Goal: Task Accomplishment & Management: Manage account settings

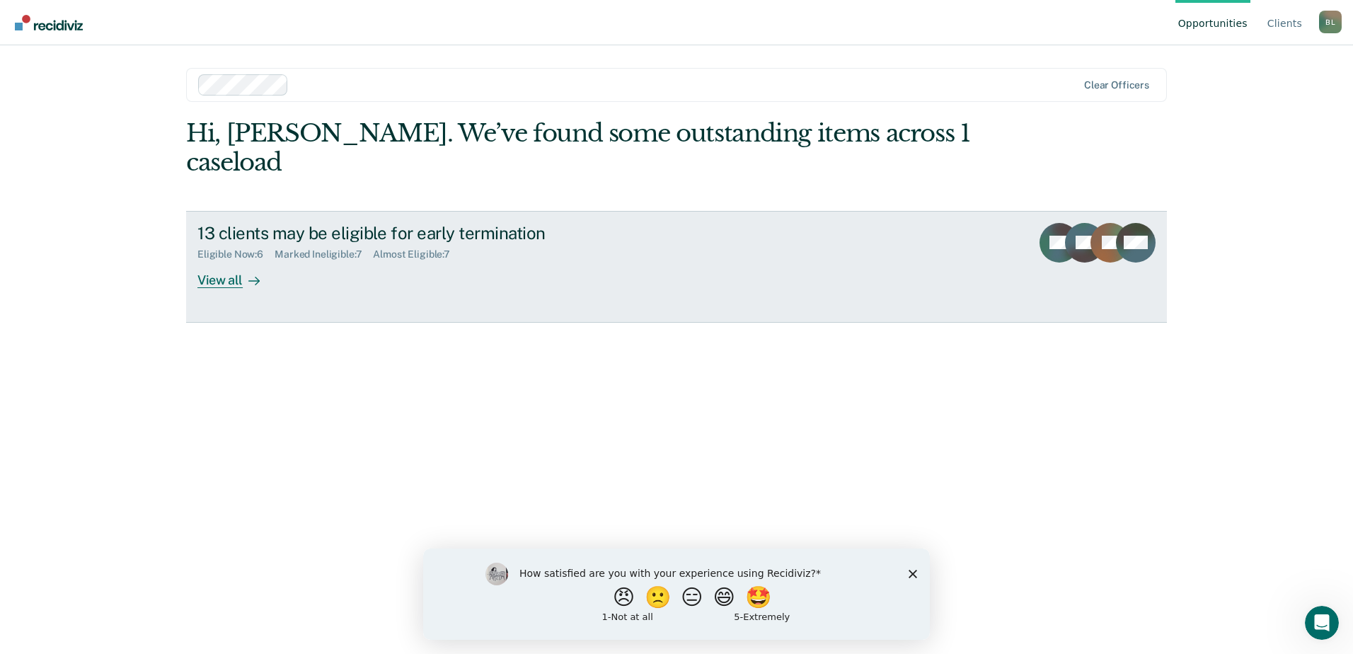
click at [312, 245] on div "13 clients may be eligible for early termination Eligible Now : 6 Marked Inelig…" at bounding box center [462, 255] width 531 height 65
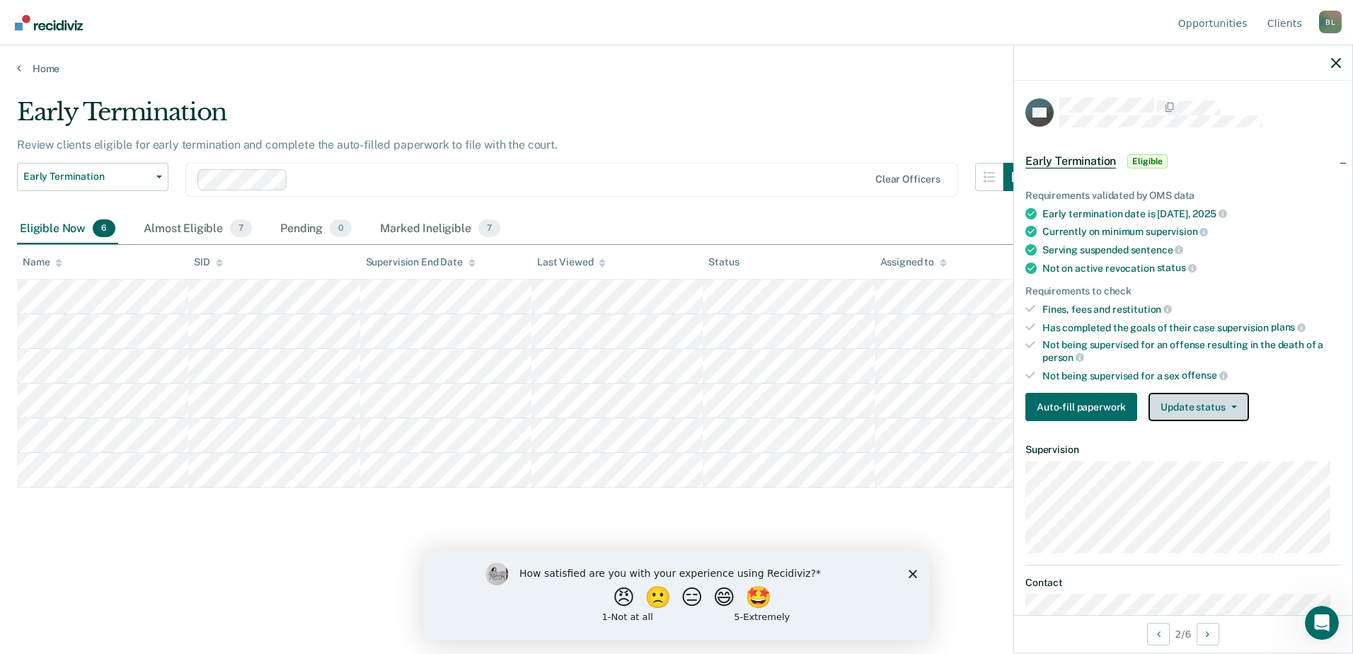
click at [1218, 410] on button "Update status" at bounding box center [1198, 407] width 100 height 28
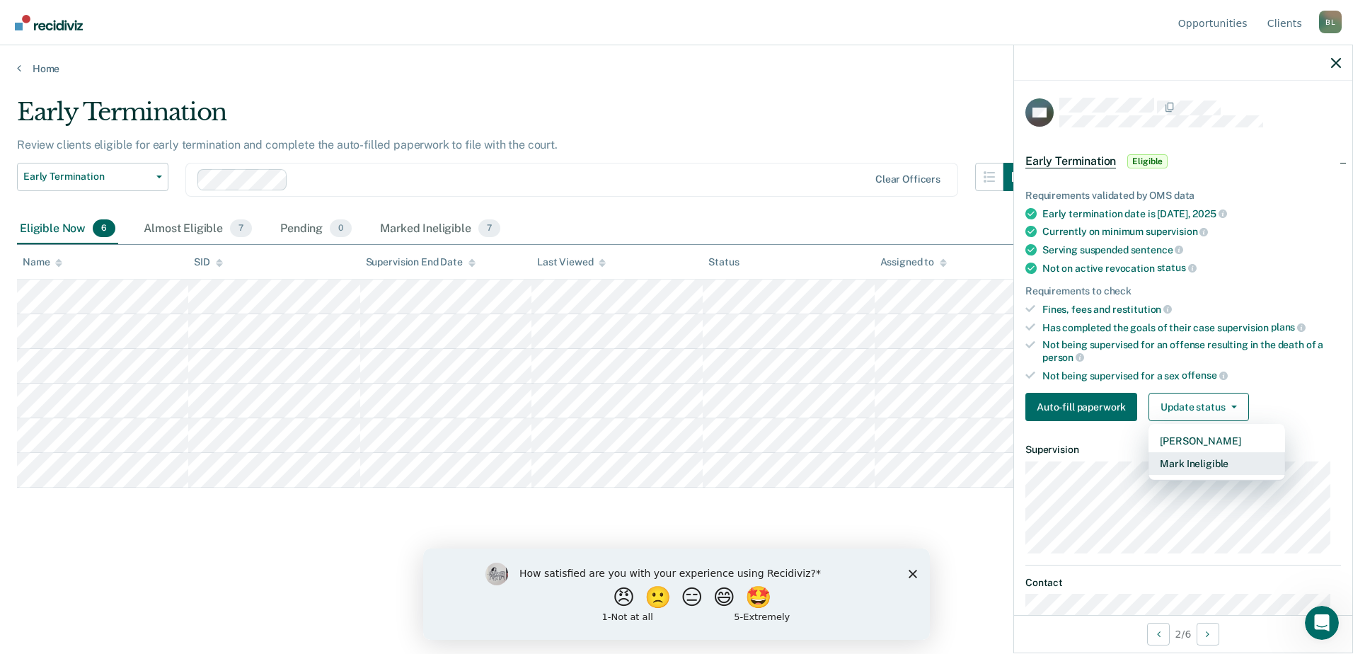
click at [1223, 459] on button "Mark Ineligible" at bounding box center [1216, 463] width 137 height 23
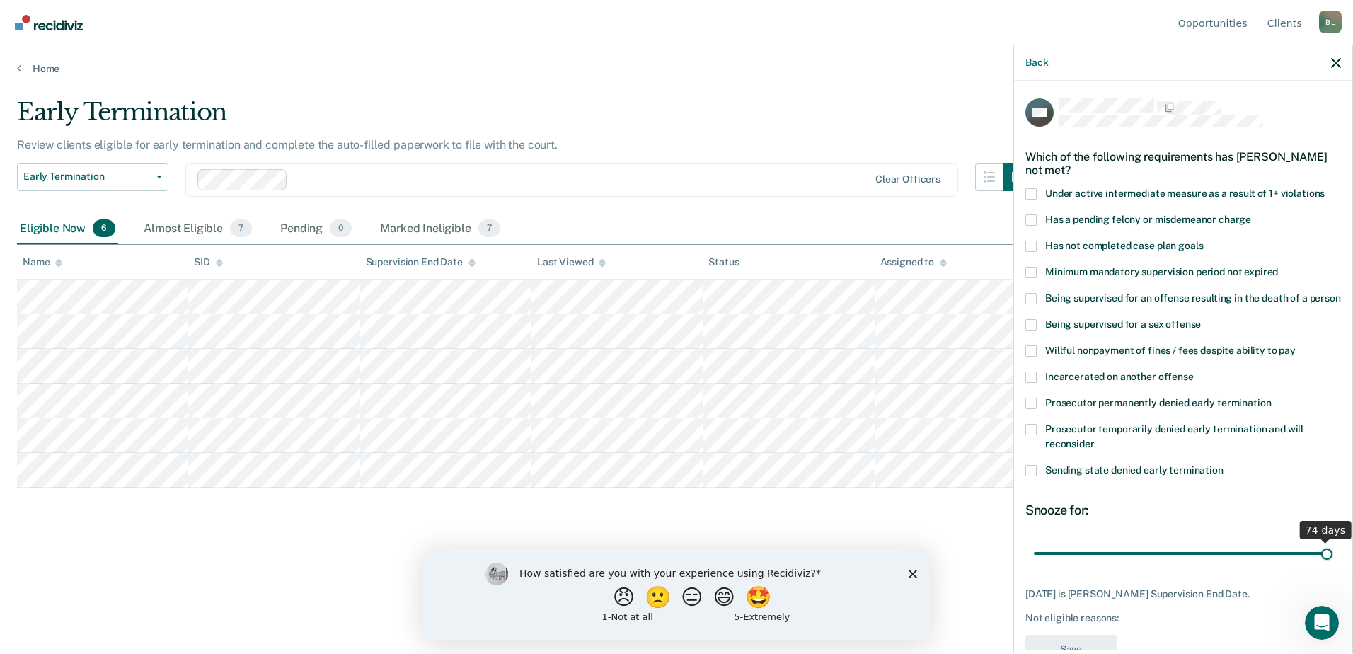
drag, startPoint x: 1146, startPoint y: 568, endPoint x: 1346, endPoint y: 569, distance: 200.2
type input "74"
click at [1332, 565] on input "range" at bounding box center [1183, 553] width 299 height 25
click at [1032, 273] on span at bounding box center [1030, 272] width 11 height 11
click at [1278, 267] on input "Minimum mandatory supervision period not expired" at bounding box center [1278, 267] width 0 height 0
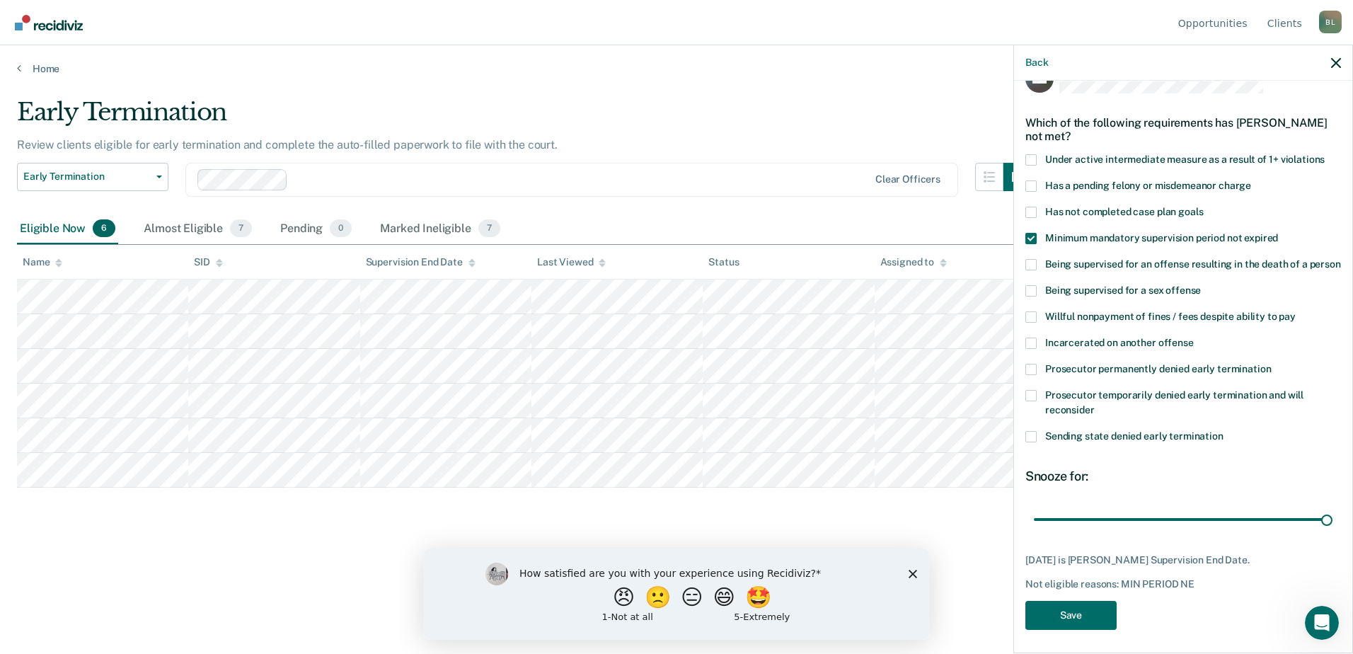
scroll to position [52, 0]
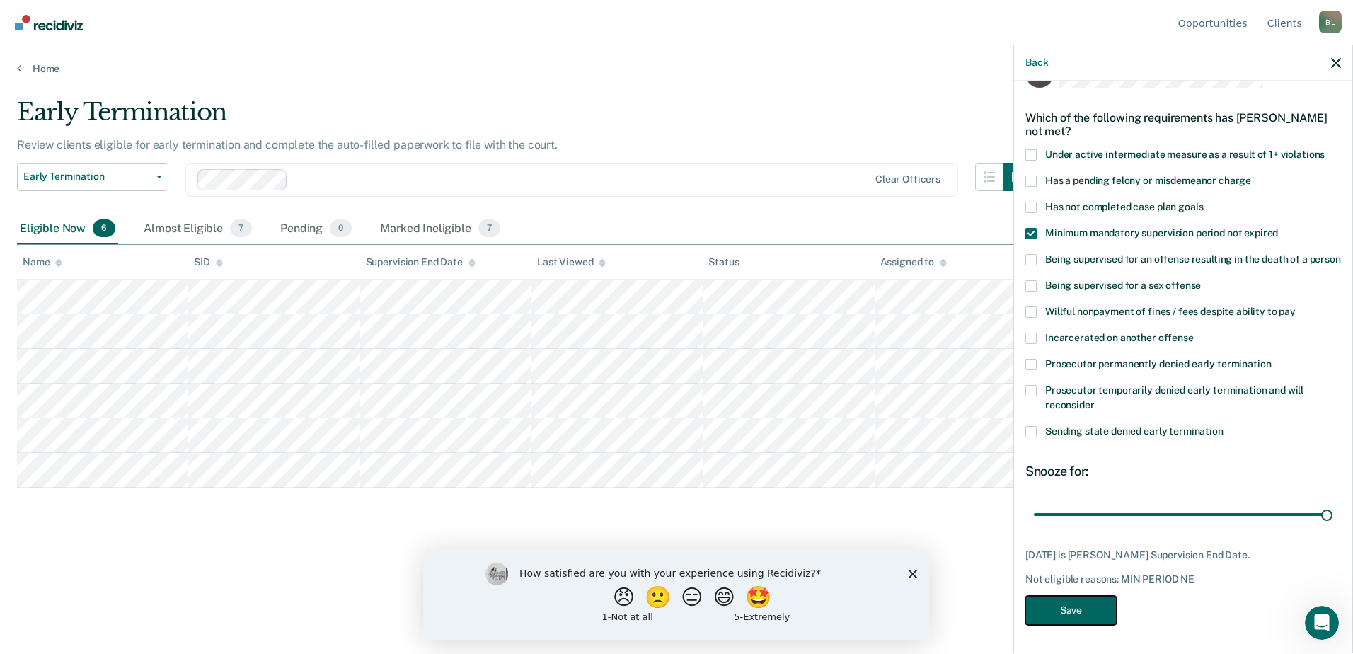
click at [1106, 616] on button "Save" at bounding box center [1070, 610] width 91 height 29
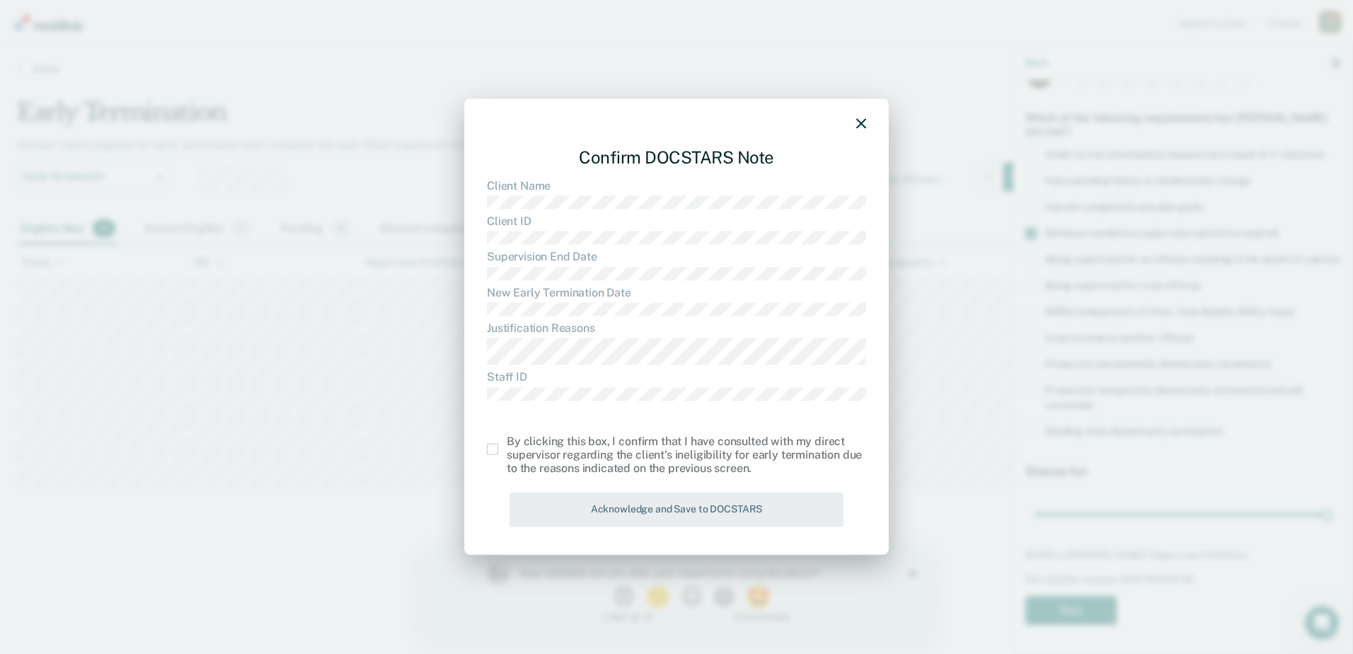
click at [487, 449] on div "Confirm DOCSTARS Note Client Name Client ID Supervision End Date New Early Term…" at bounding box center [676, 326] width 424 height 456
click at [494, 453] on span at bounding box center [492, 449] width 11 height 11
click at [507, 444] on input "checkbox" at bounding box center [507, 444] width 0 height 0
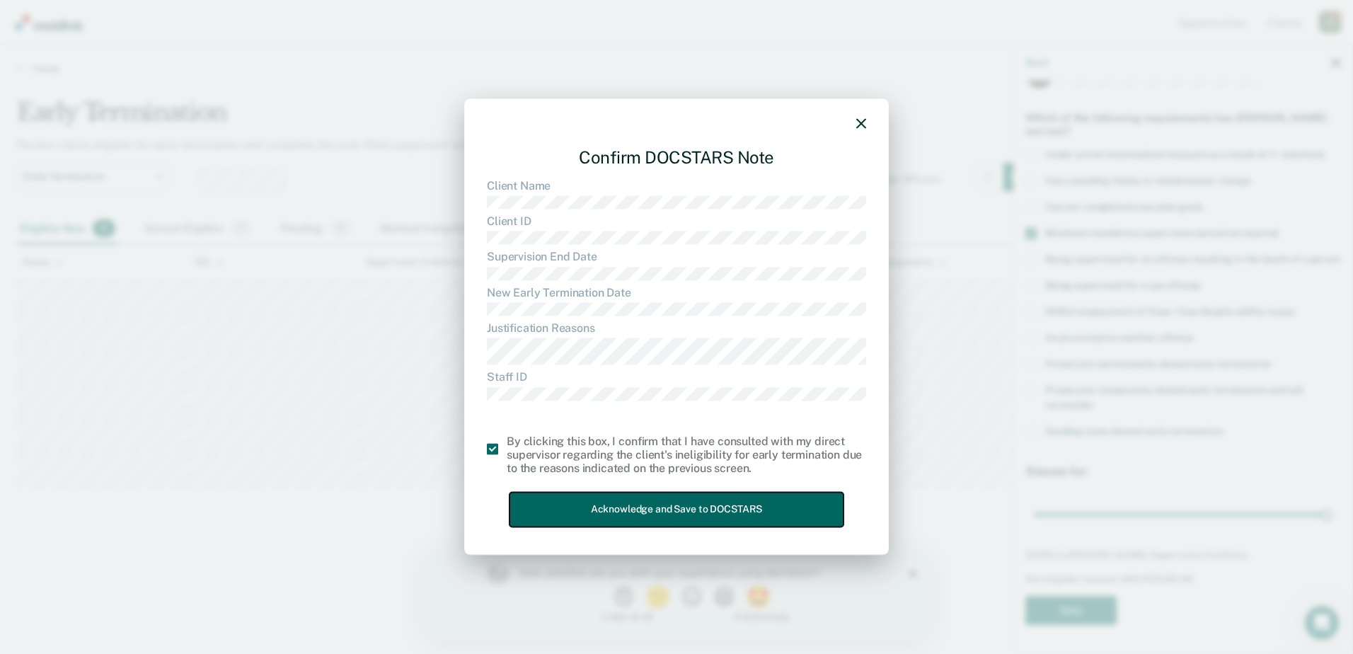
click at [565, 511] on button "Acknowledge and Save to DOCSTARS" at bounding box center [676, 509] width 334 height 35
